Goal: Find contact information: Find contact information

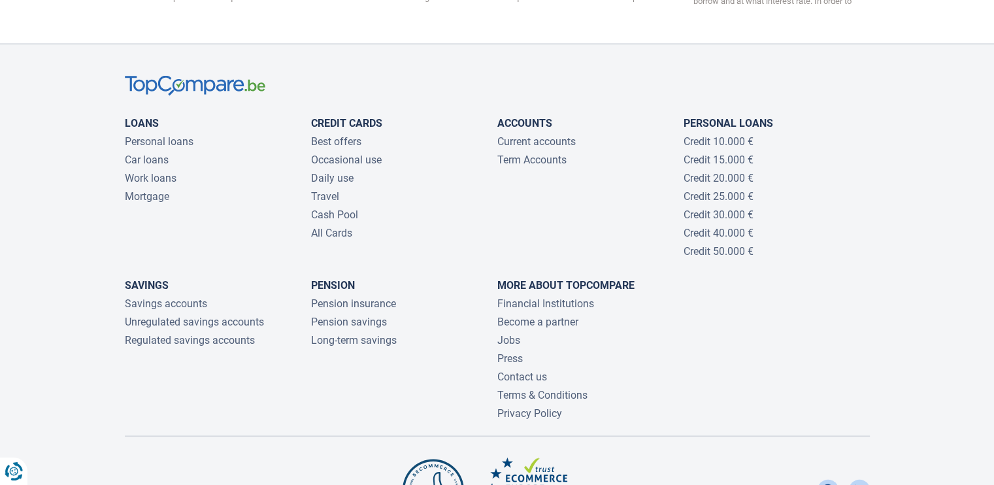
scroll to position [2820, 0]
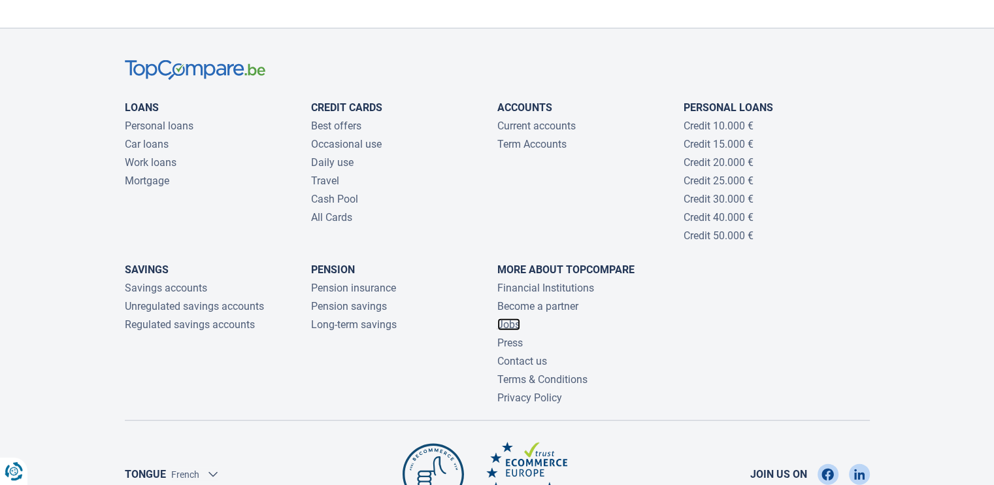
click at [514, 318] on link "Jobs" at bounding box center [508, 324] width 23 height 12
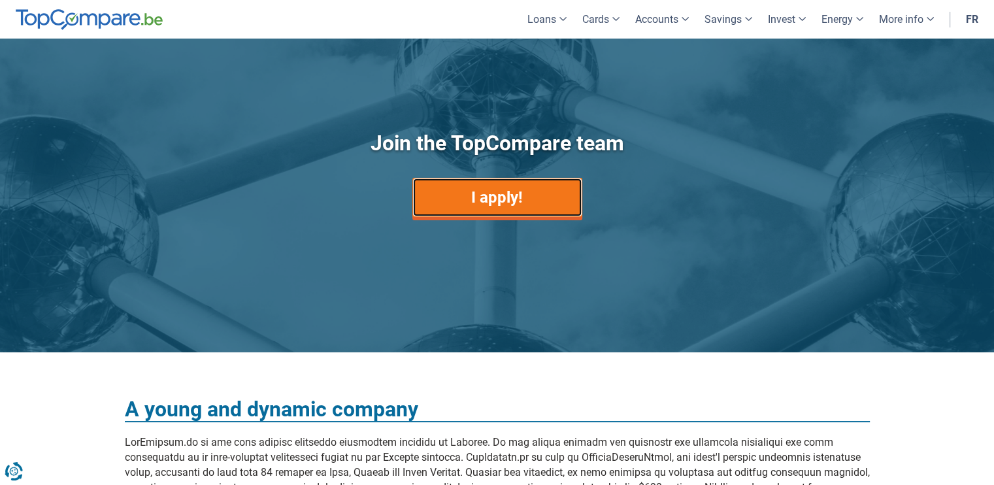
click at [548, 188] on link "I apply!" at bounding box center [497, 197] width 170 height 39
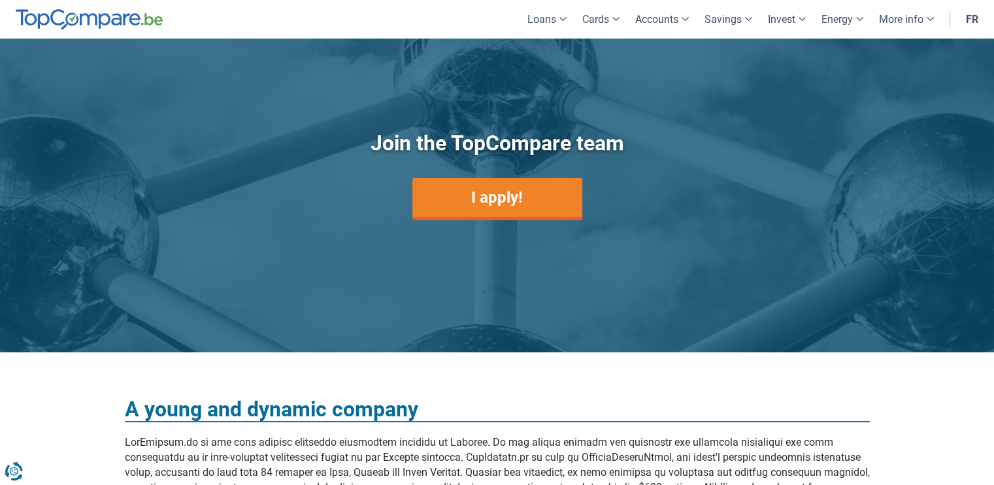
click at [754, 173] on div "Join the TopCompare team I apply!" at bounding box center [497, 196] width 764 height 237
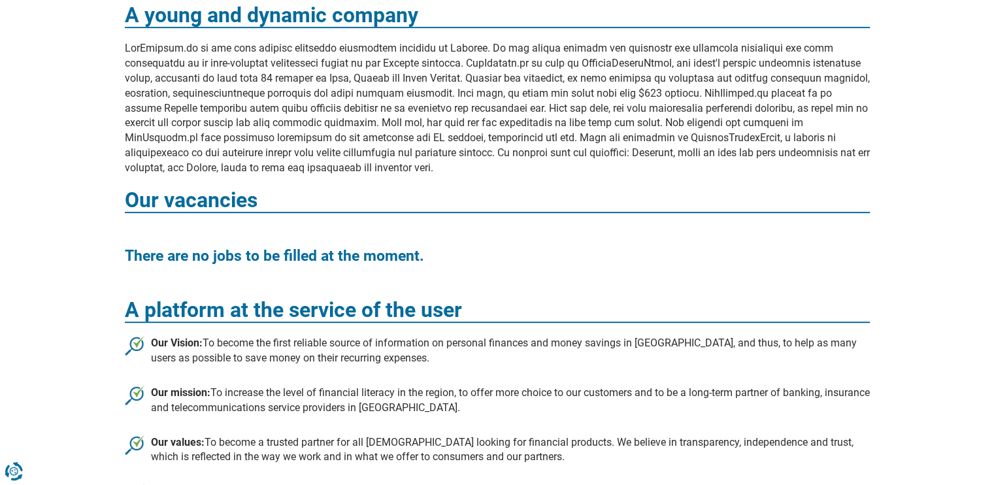
scroll to position [395, 0]
click at [919, 170] on div "A young and dynamic company Our vacancies There are no jobs to be filled at the…" at bounding box center [497, 357] width 994 height 798
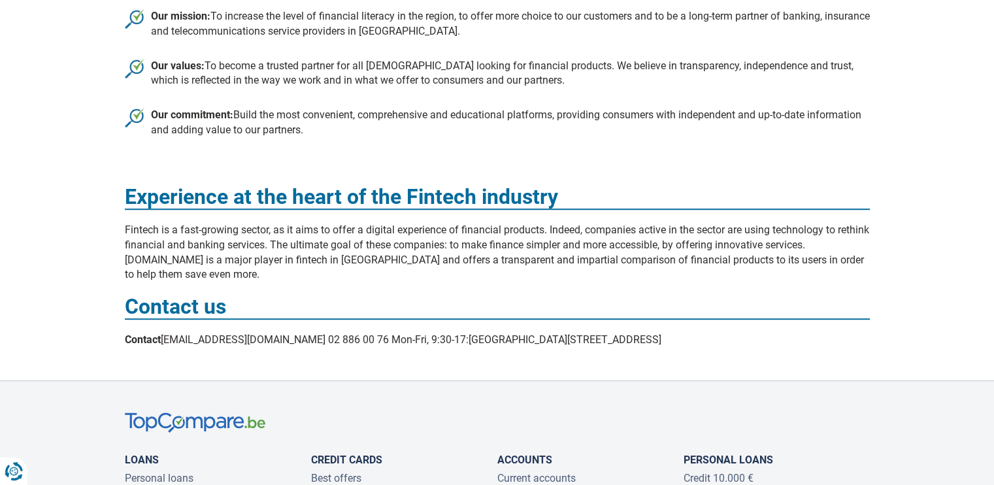
scroll to position [771, 0]
drag, startPoint x: 163, startPoint y: 336, endPoint x: 259, endPoint y: 334, distance: 95.4
click at [259, 334] on font "Contact [EMAIL_ADDRESS][DOMAIN_NAME] 02 886 00 76 Mon-Fri, 9:30-17:[GEOGRAPHIC_…" at bounding box center [393, 339] width 536 height 12
copy font "[EMAIL_ADDRESS][DOMAIN_NAME]"
